Goal: Task Accomplishment & Management: Use online tool/utility

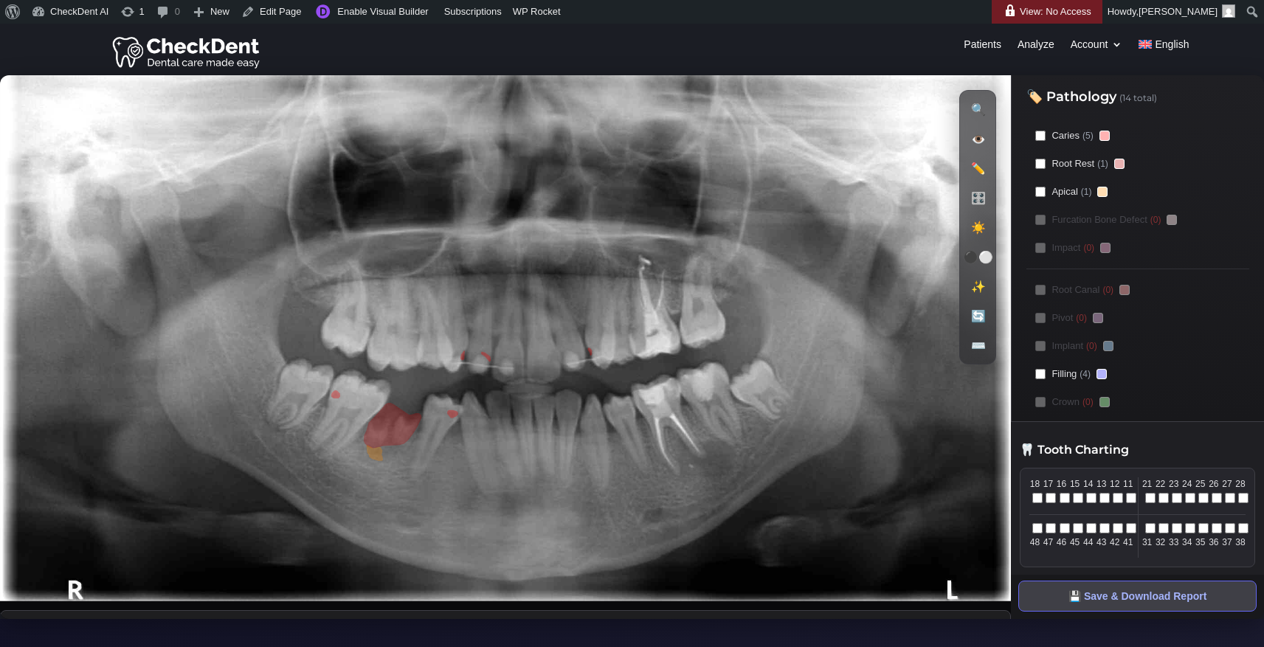
scroll to position [24, 0]
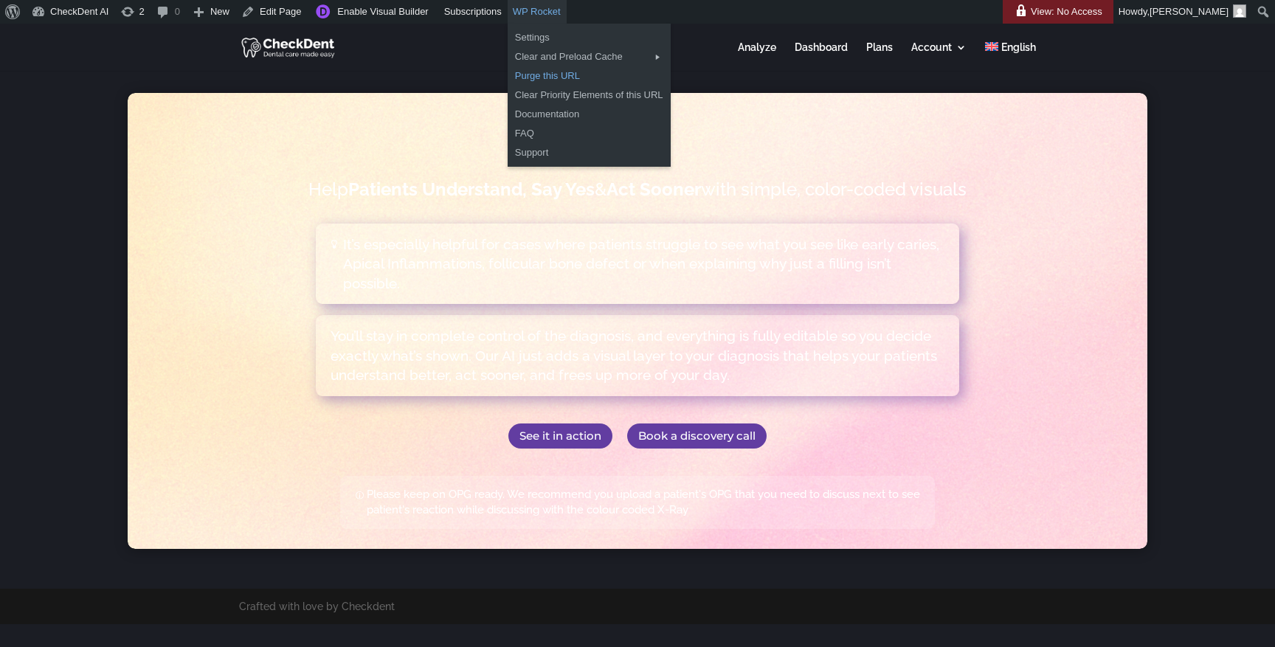
click at [575, 77] on link "Purge this URL" at bounding box center [589, 75] width 163 height 19
click at [759, 57] on link "All languages" at bounding box center [730, 56] width 118 height 19
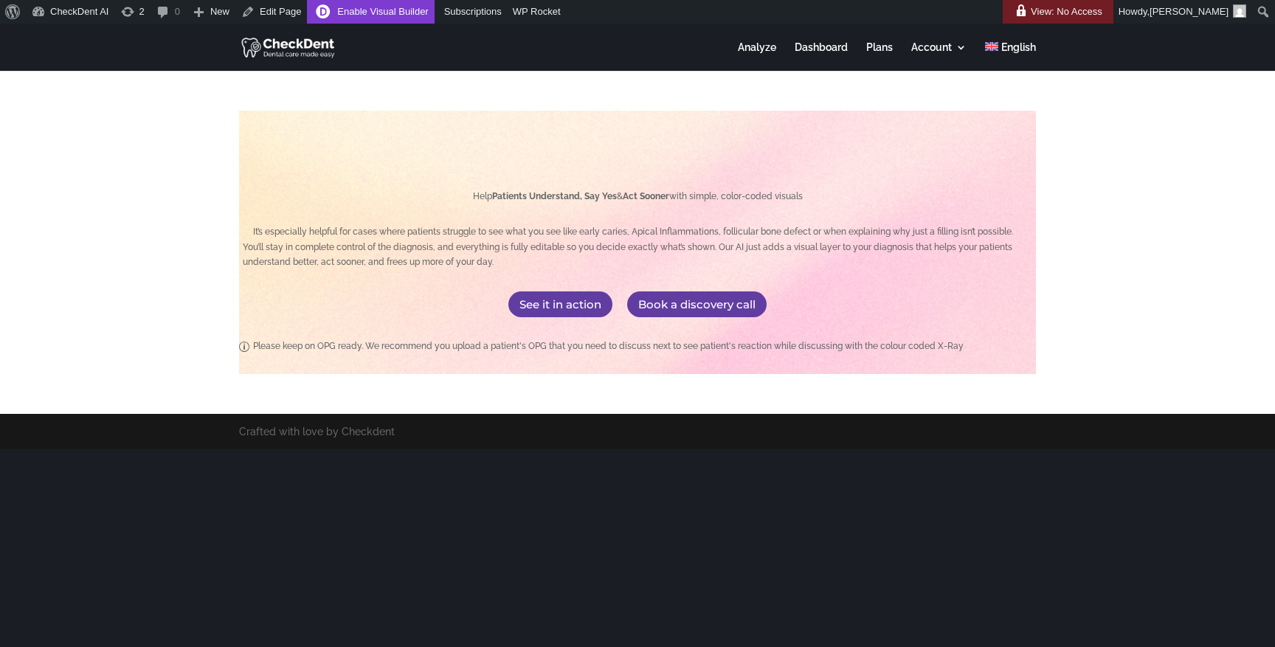
click at [413, 17] on link "Enable Visual Builder" at bounding box center [370, 12] width 127 height 24
